Goal: Check status: Check status

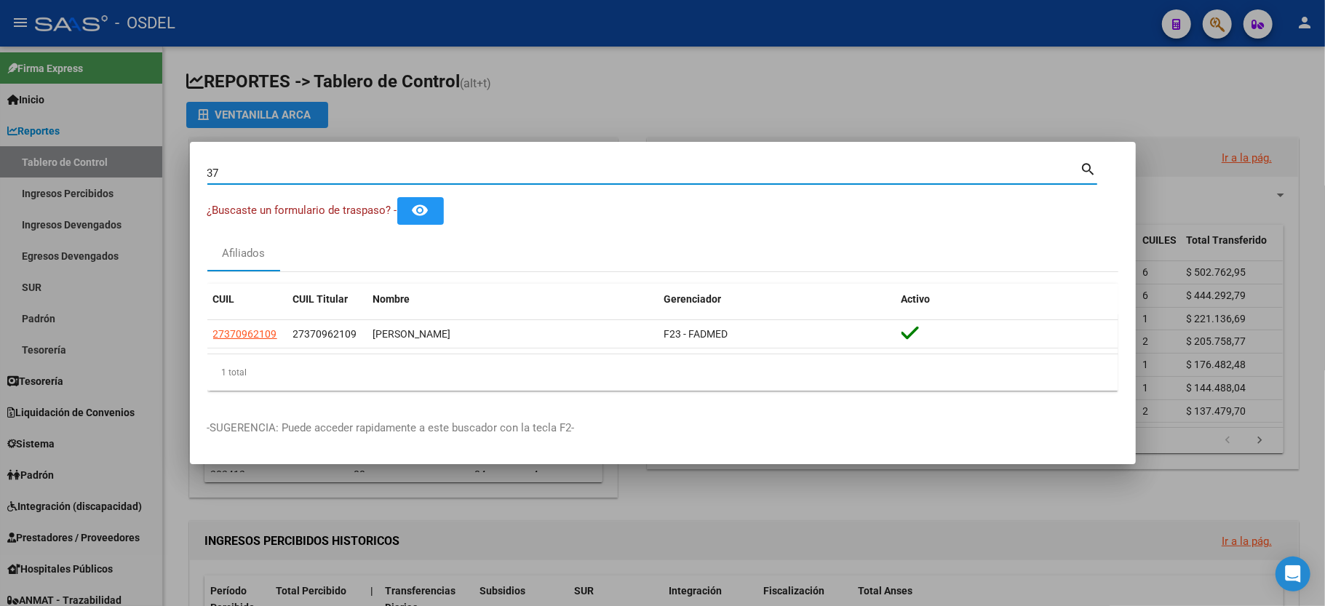
type input "3"
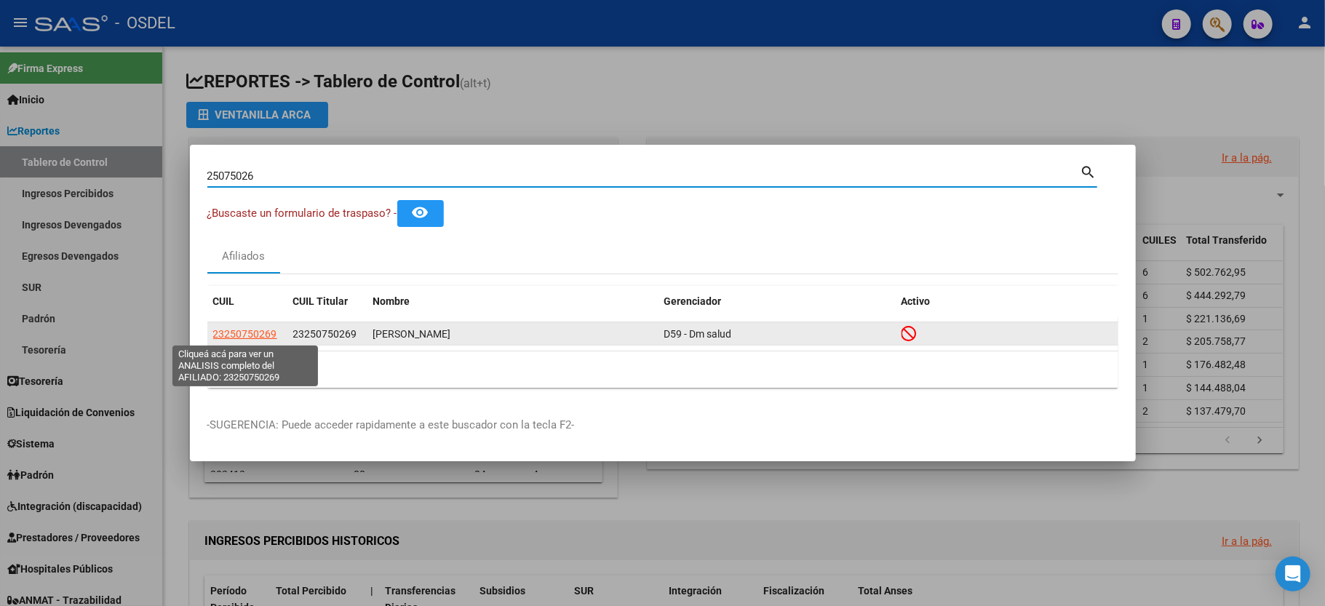
click at [254, 330] on span "23250750269" at bounding box center [245, 334] width 64 height 12
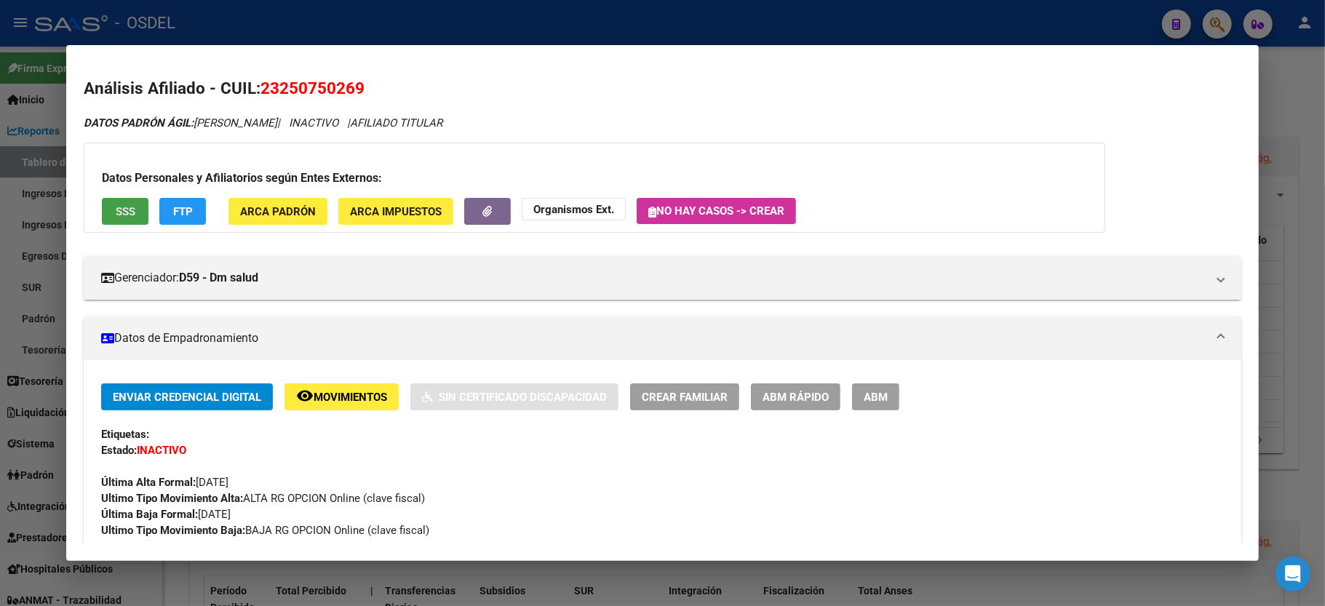
click at [122, 204] on button "SSS" at bounding box center [125, 211] width 47 height 27
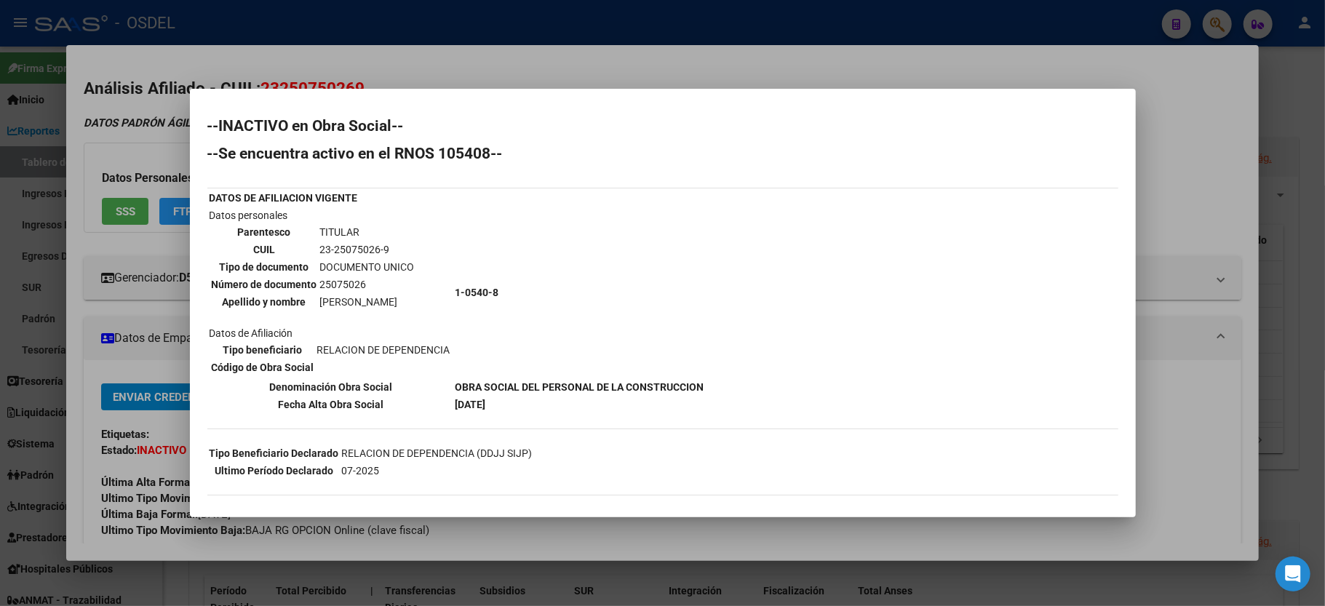
scroll to position [118, 0]
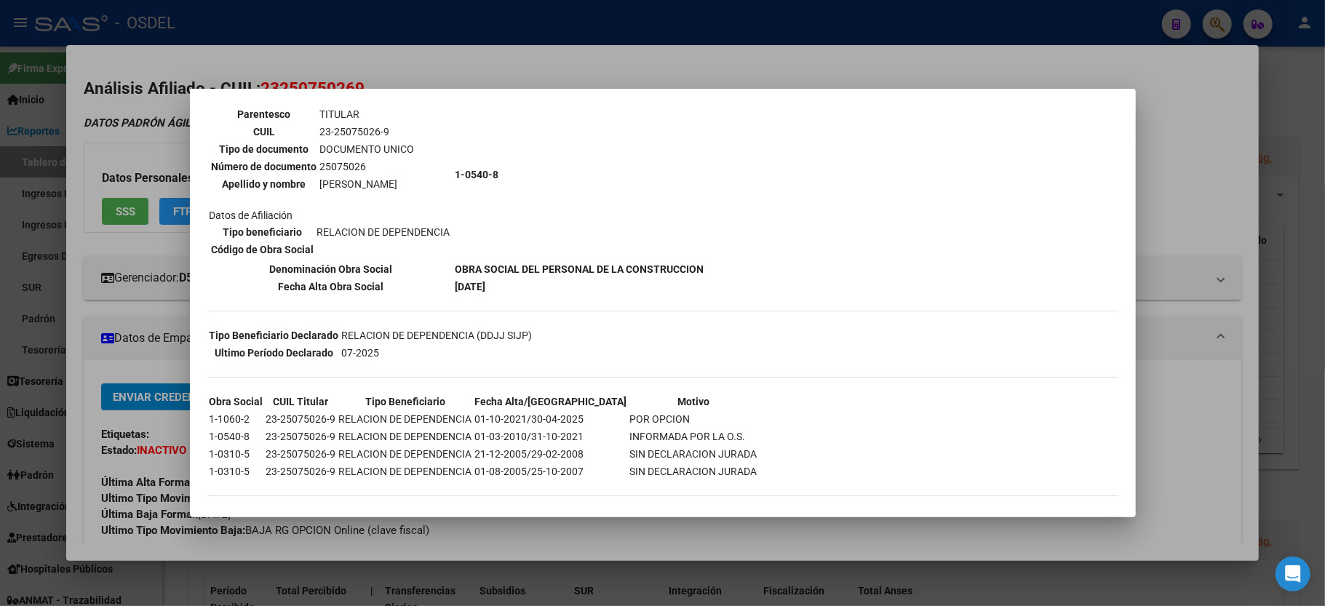
click at [557, 411] on td "01-10-2021/30-04-2025" at bounding box center [552, 419] width 154 height 16
click at [1197, 146] on div at bounding box center [662, 303] width 1325 height 606
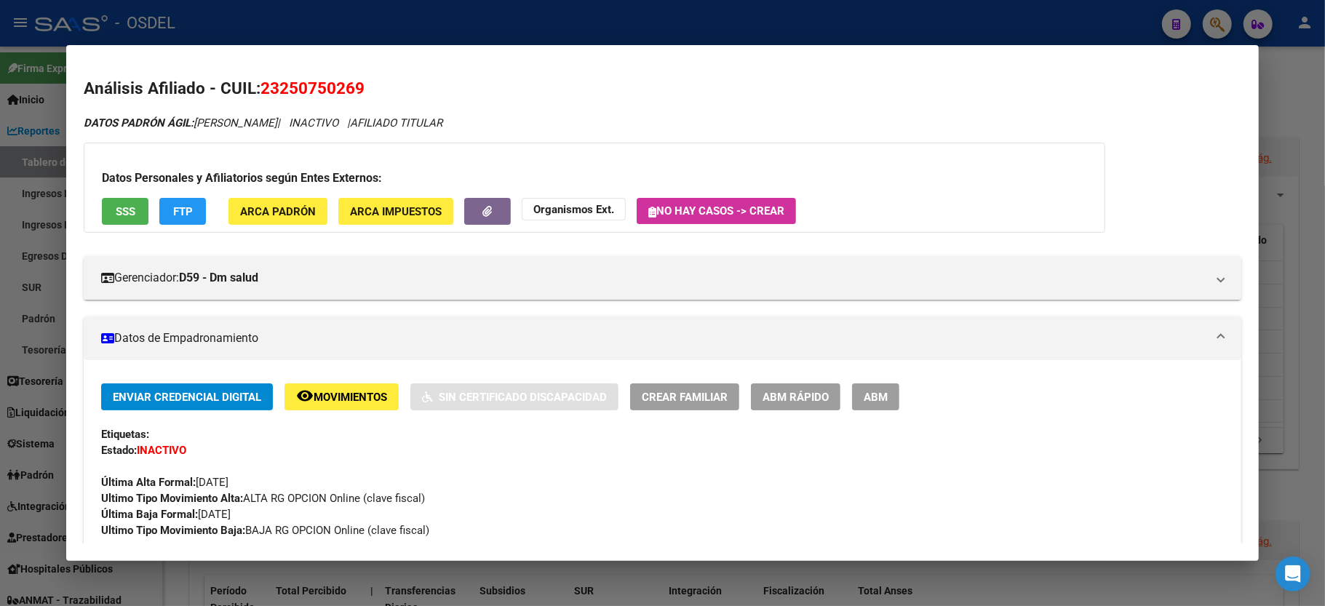
click at [1310, 218] on div at bounding box center [662, 303] width 1325 height 606
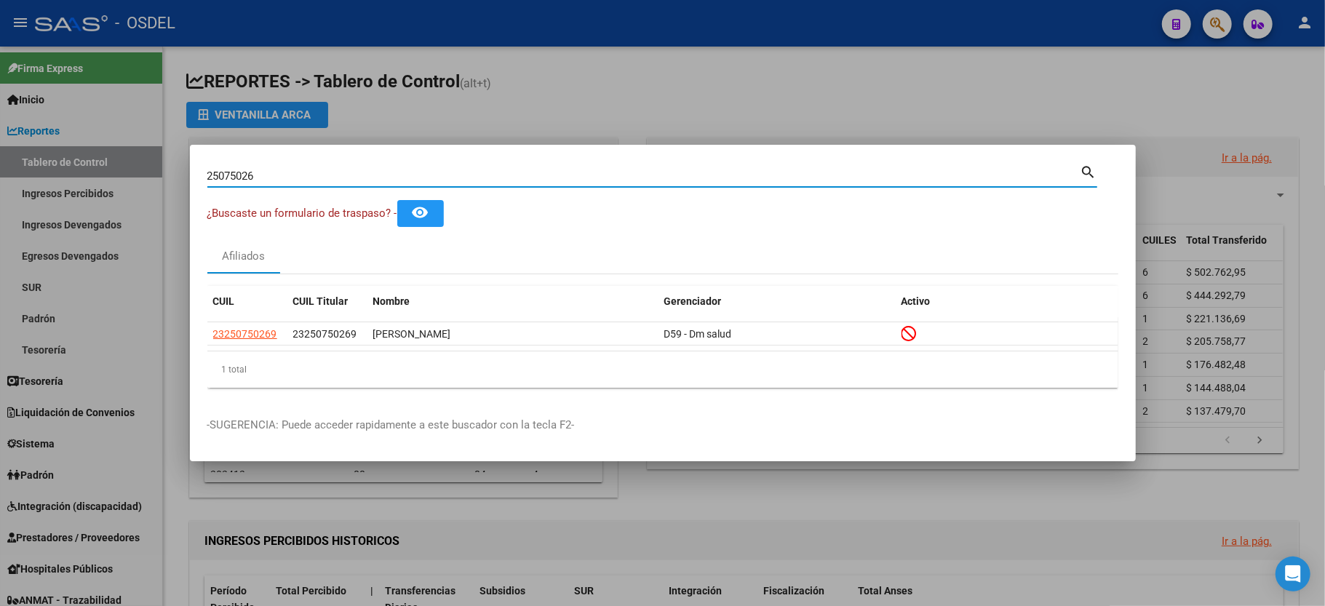
drag, startPoint x: 292, startPoint y: 175, endPoint x: 0, endPoint y: 188, distance: 292.1
click at [0, 188] on div "25075026 Buscar (apellido, dni, cuil, nro traspaso, cuit, obra social) search ¿…" at bounding box center [662, 303] width 1325 height 606
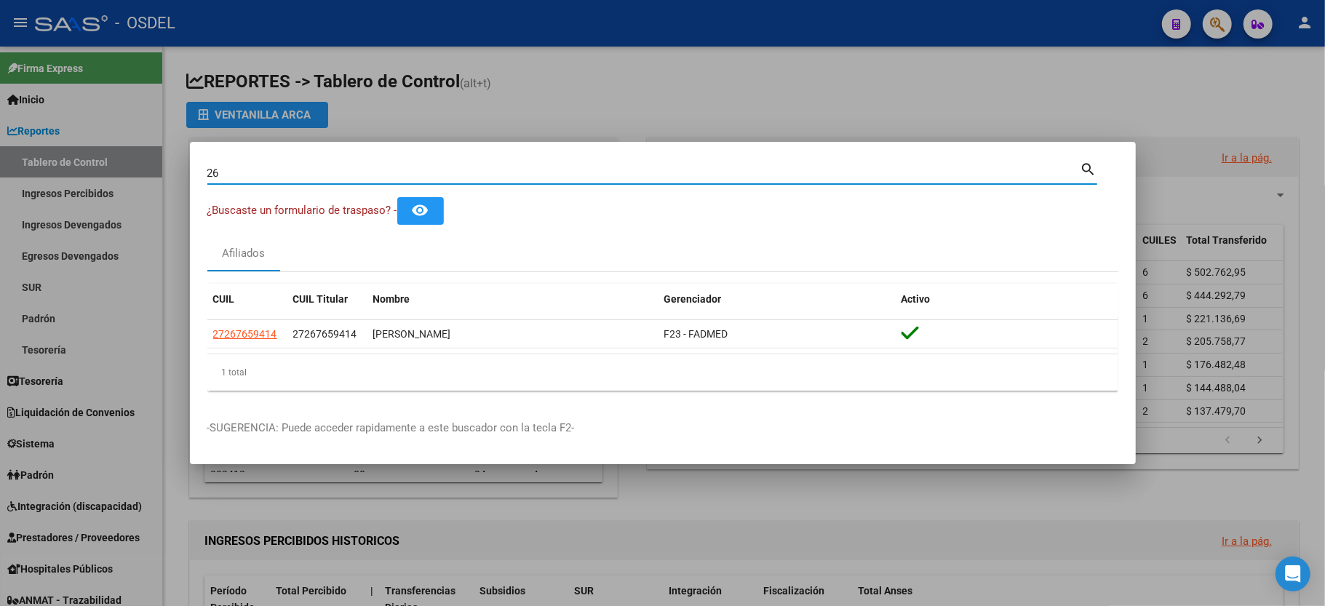
type input "2"
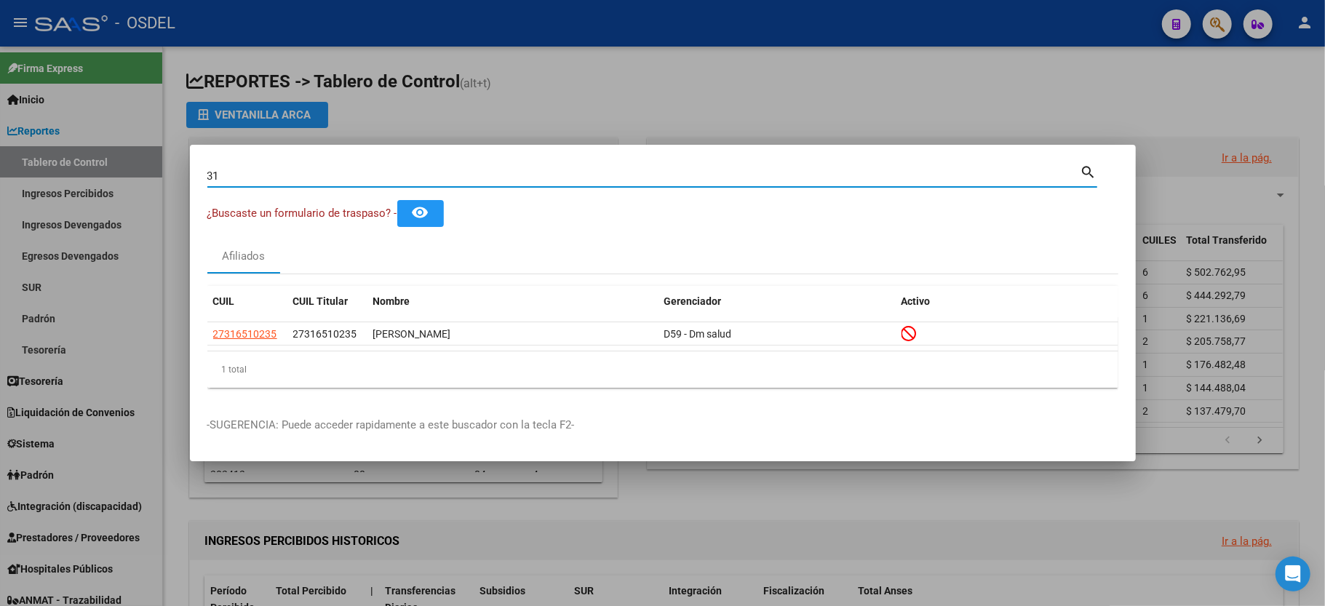
type input "3"
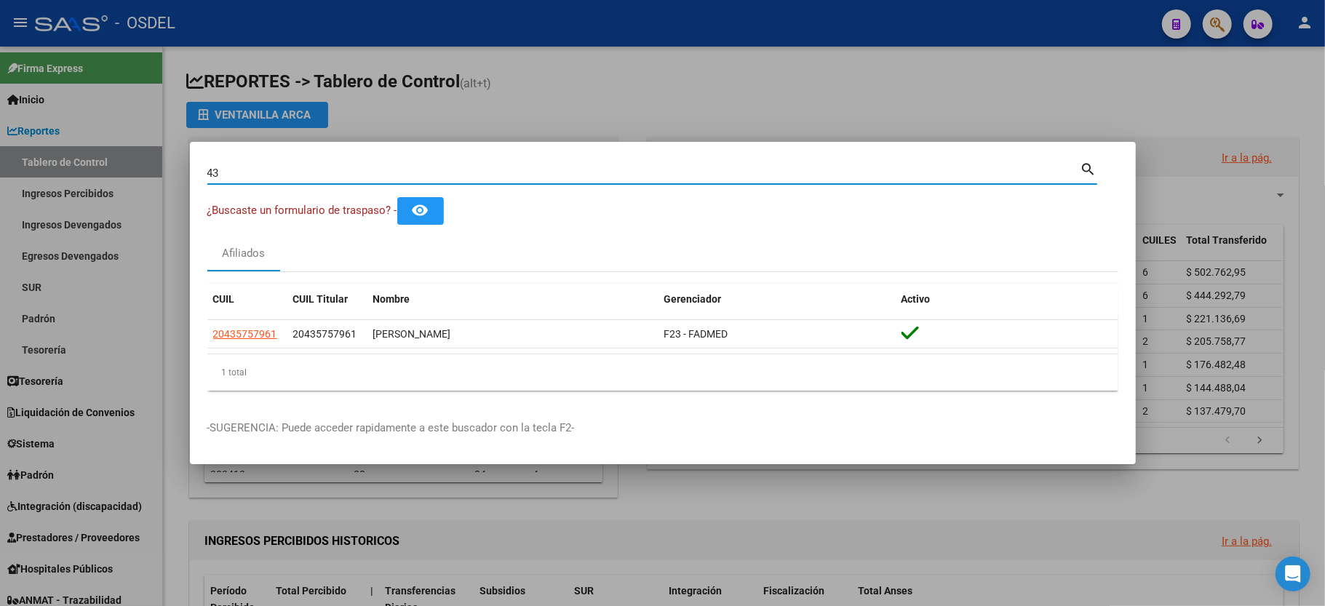
type input "4"
type input "1"
drag, startPoint x: 304, startPoint y: 178, endPoint x: 114, endPoint y: 193, distance: 190.5
click at [114, 193] on div "38455136 Buscar (apellido, dni, cuil, nro traspaso, cuit, obra social) search ¿…" at bounding box center [662, 303] width 1325 height 606
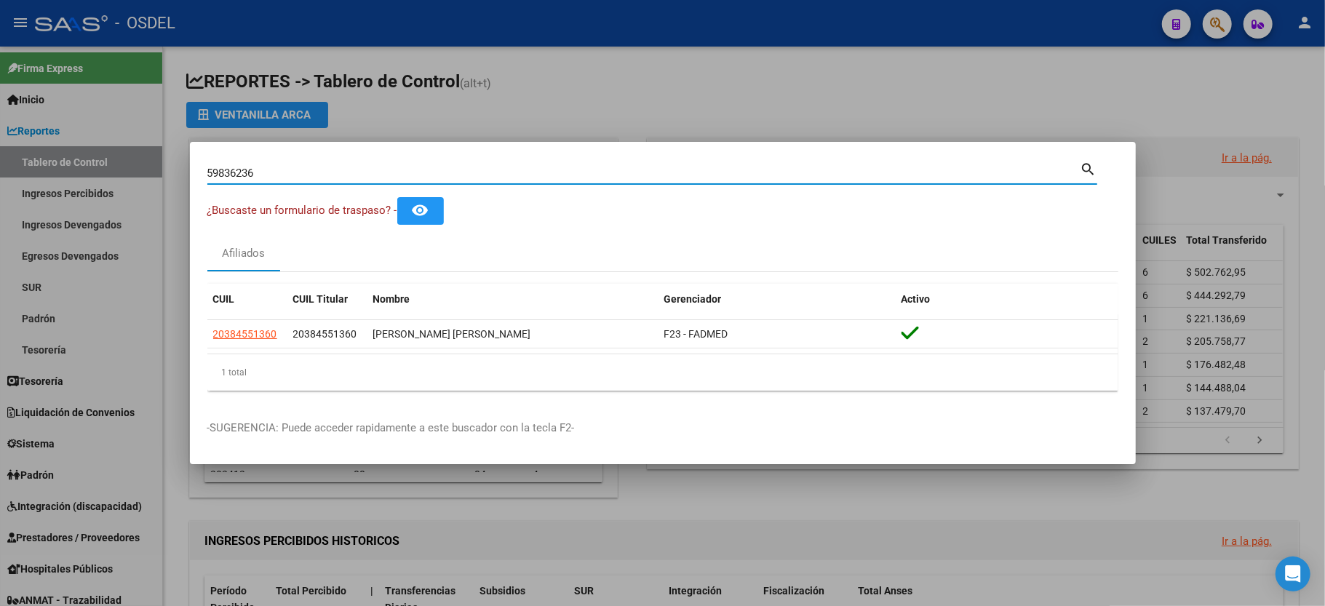
type input "59836236"
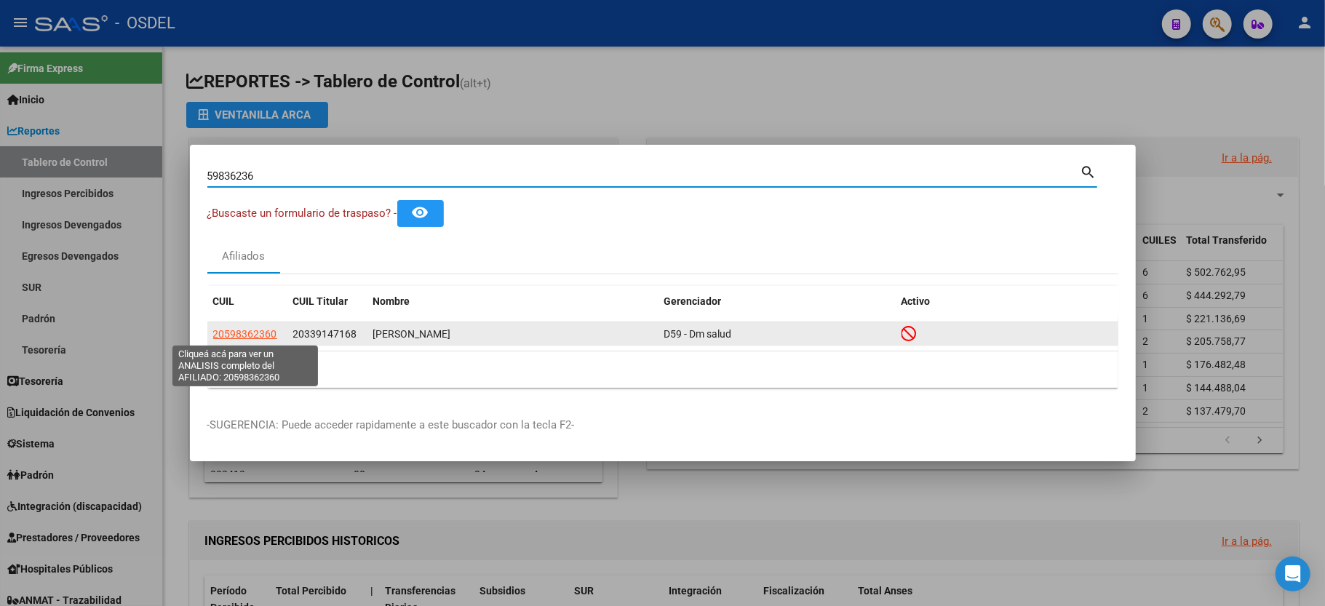
click at [242, 336] on span "20598362360" at bounding box center [245, 334] width 64 height 12
type textarea "20598362360"
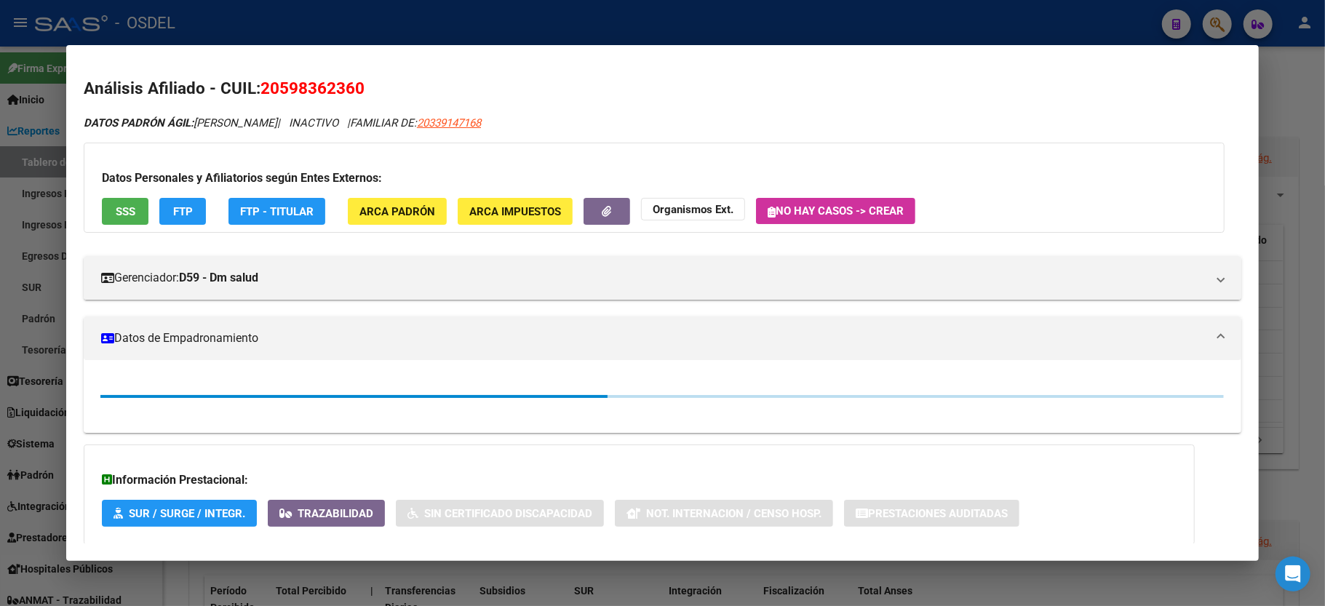
click at [143, 211] on button "SSS" at bounding box center [125, 211] width 47 height 27
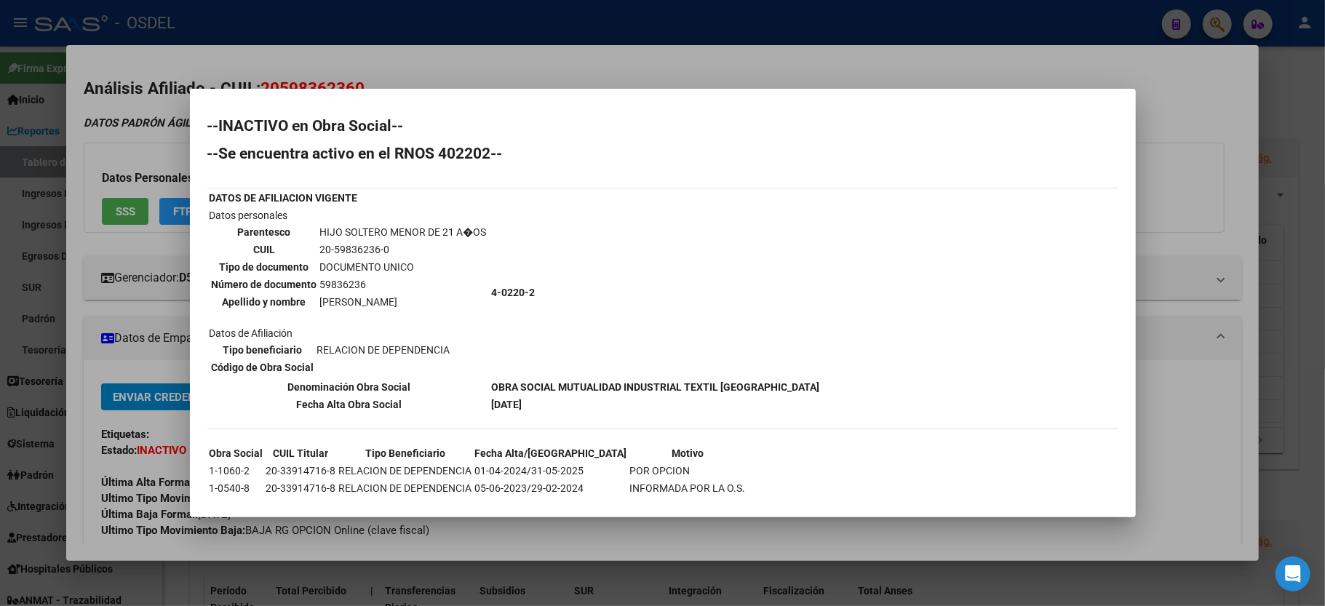
scroll to position [19, 0]
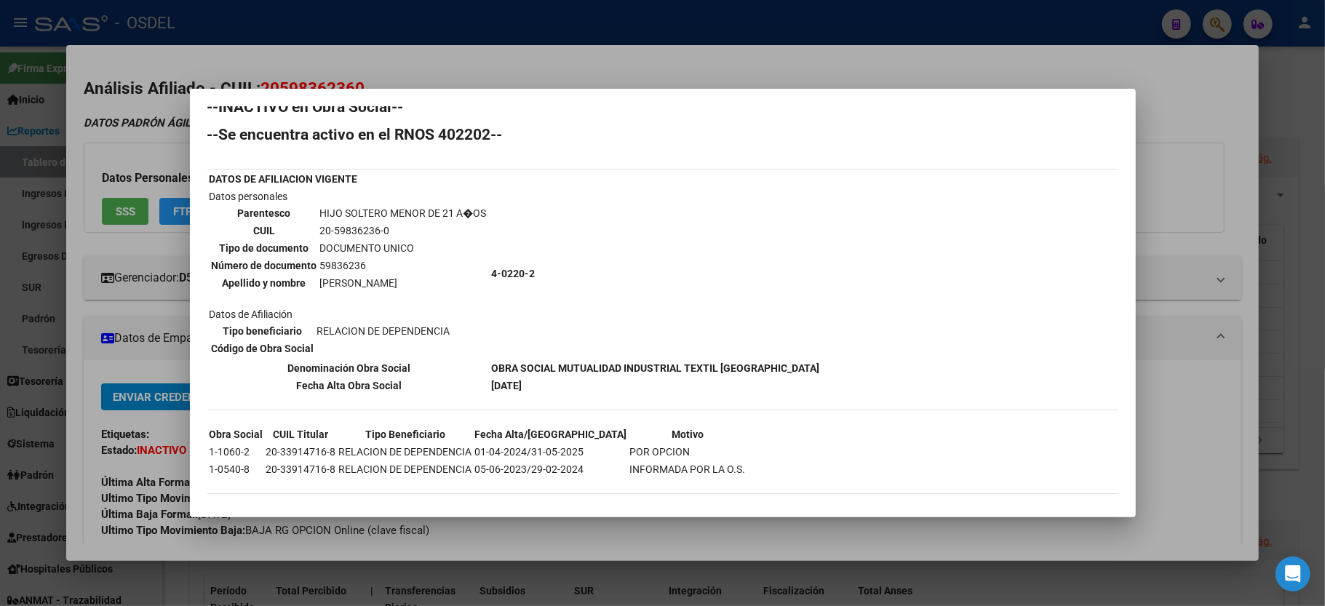
click at [1191, 188] on div at bounding box center [662, 303] width 1325 height 606
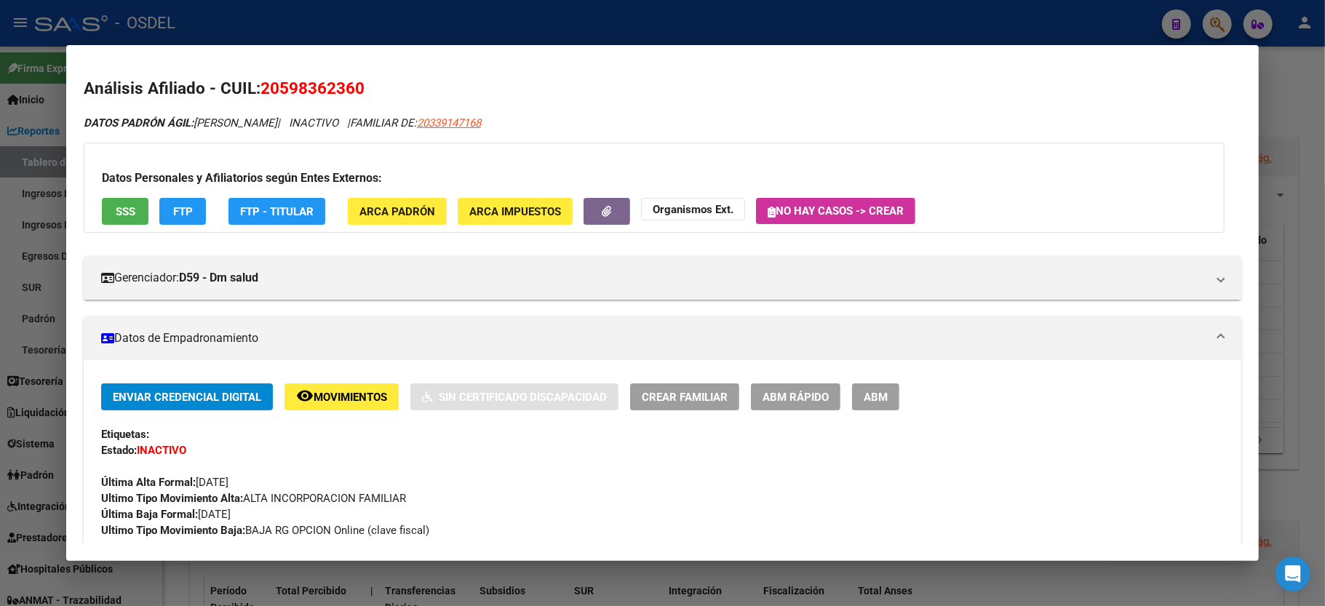
click at [1285, 146] on div at bounding box center [662, 303] width 1325 height 606
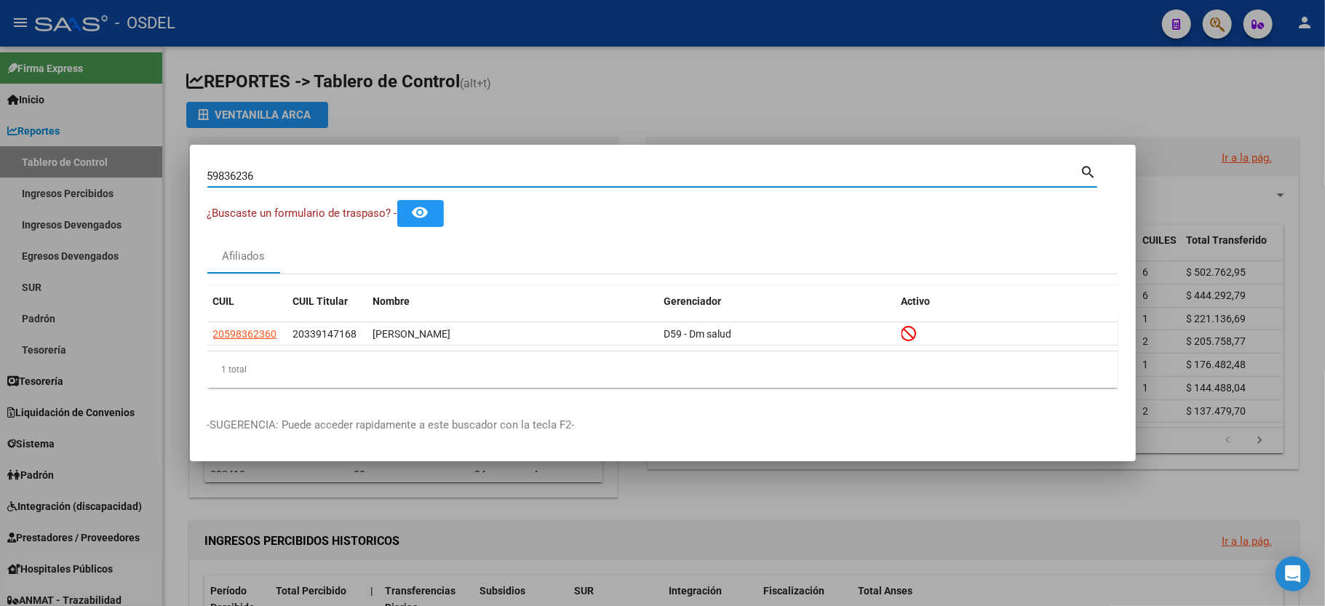
drag, startPoint x: 278, startPoint y: 172, endPoint x: 63, endPoint y: 138, distance: 218.2
click at [63, 138] on div "59836236 Buscar (apellido, dni, cuil, nro traspaso, cuit, obra social) search ¿…" at bounding box center [662, 303] width 1325 height 606
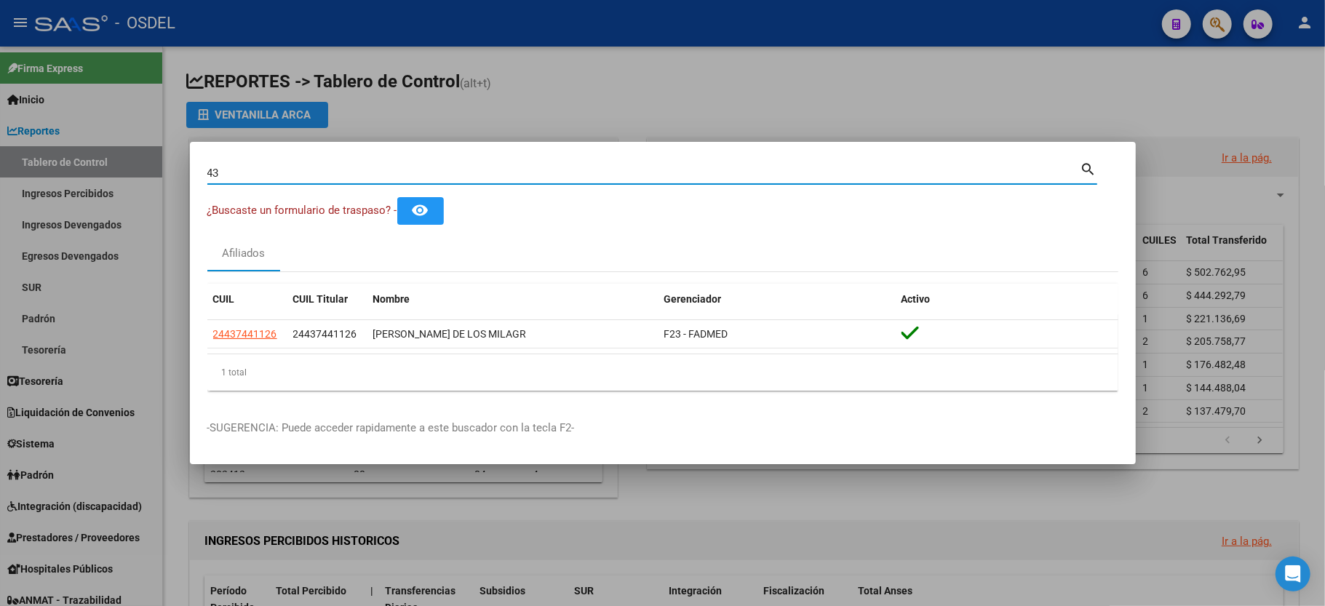
type input "4"
type input "18782761"
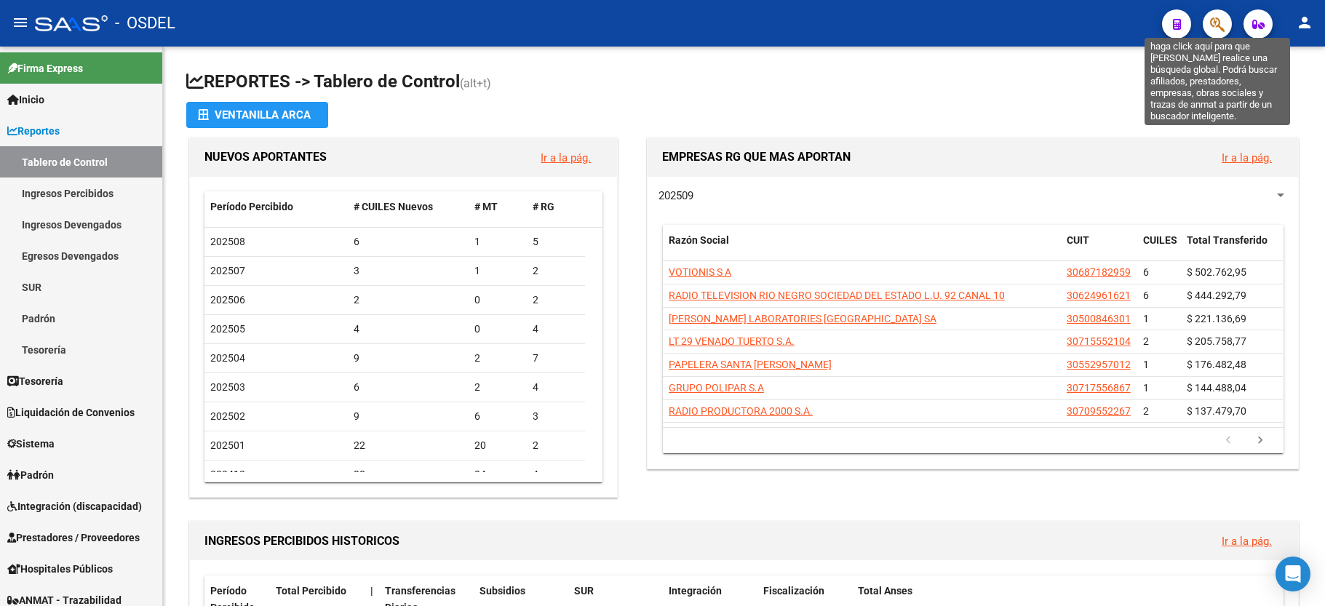
click at [1220, 19] on icon "button" at bounding box center [1217, 24] width 15 height 17
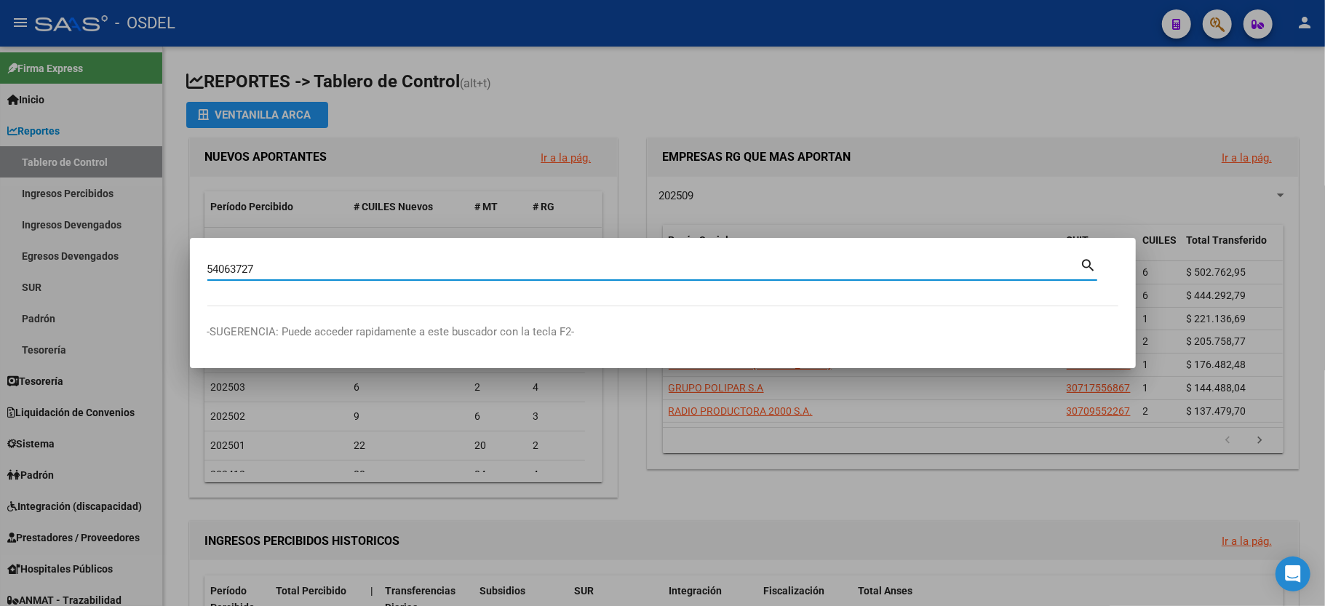
type input "54063727"
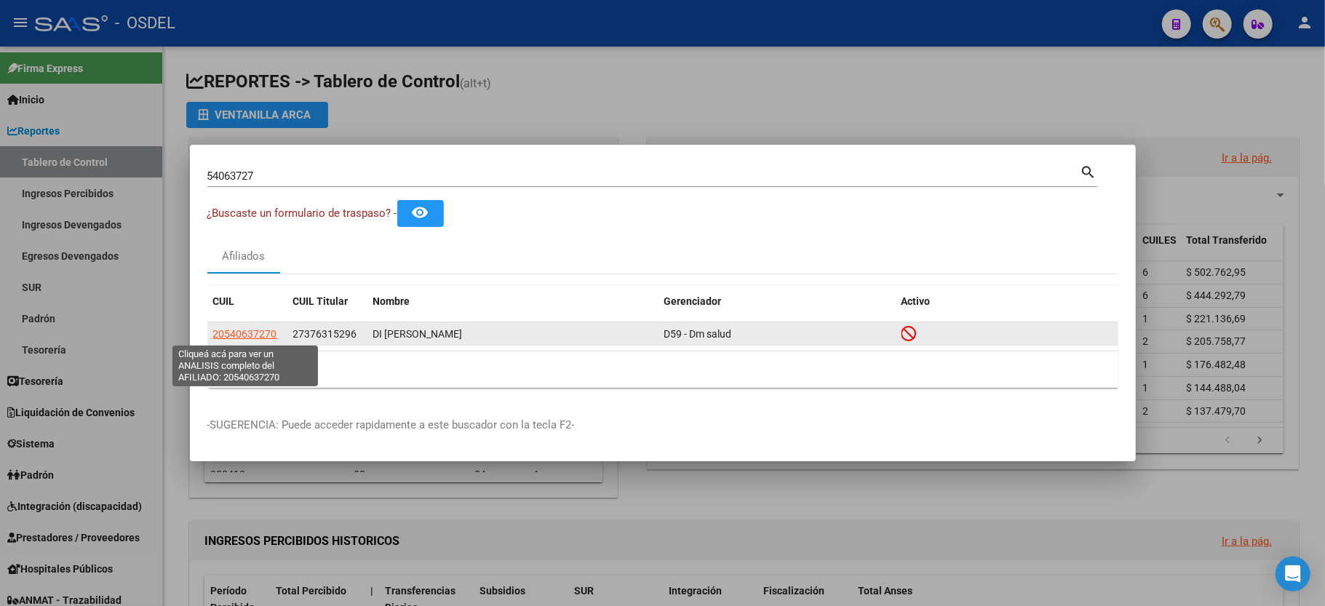
click at [239, 329] on span "20540637270" at bounding box center [245, 334] width 64 height 12
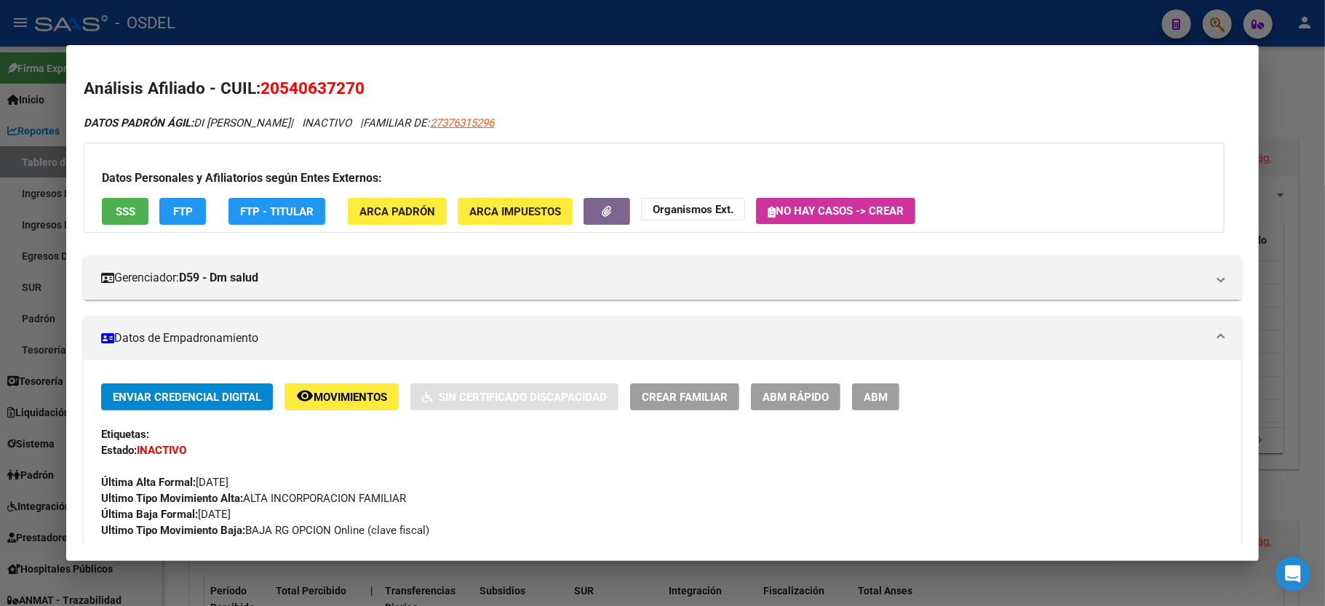
click at [123, 215] on span "SSS" at bounding box center [126, 211] width 20 height 13
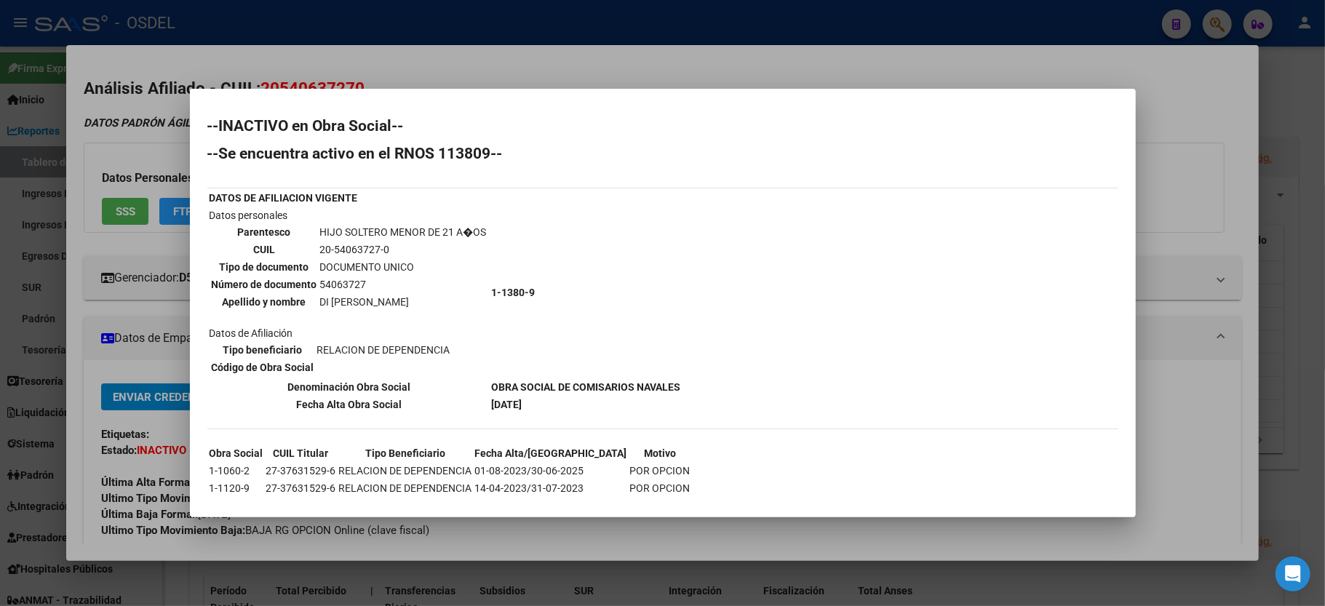
click at [741, 52] on div at bounding box center [662, 303] width 1325 height 606
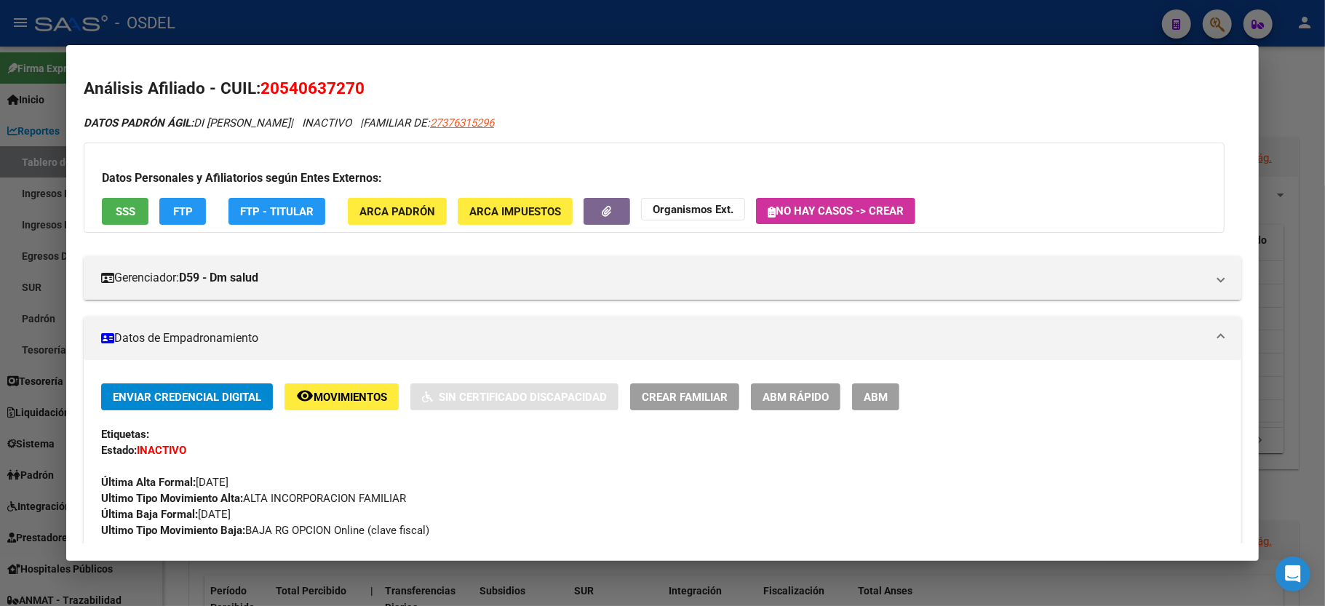
click at [1291, 117] on div at bounding box center [662, 303] width 1325 height 606
